Goal: Transaction & Acquisition: Subscribe to service/newsletter

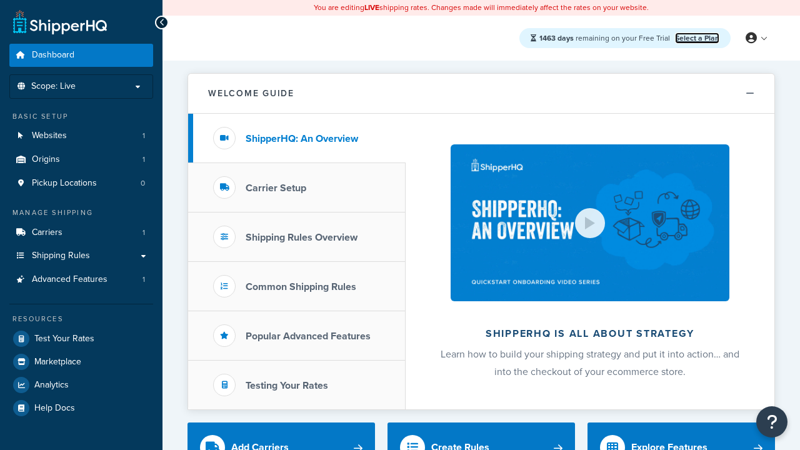
click at [697, 37] on link "Select a Plan" at bounding box center [697, 37] width 44 height 11
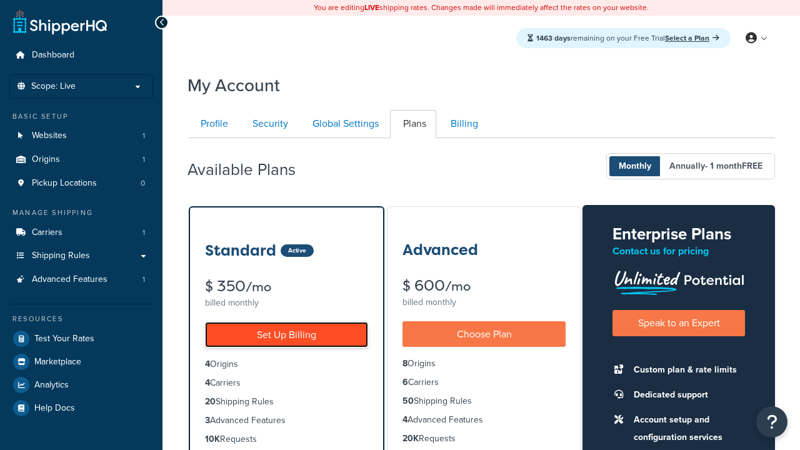
click at [286, 334] on link "Set Up Billing" at bounding box center [286, 335] width 163 height 26
